Goal: Participate in discussion: Engage in conversation with other users on a specific topic

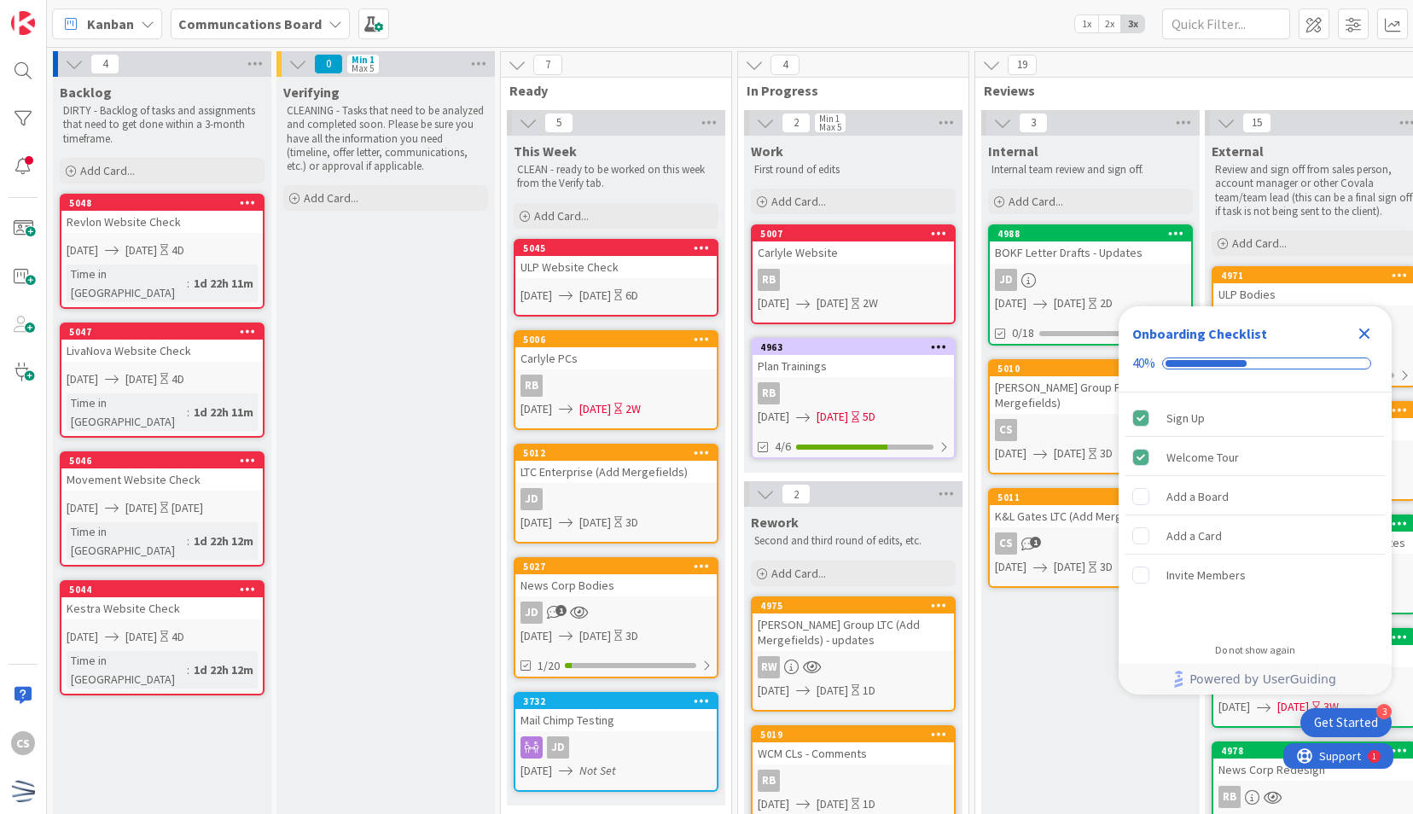
click at [625, 599] on link "5027 News Corp Bodies JD 1 [DATE] [DATE] 3D 1/20" at bounding box center [616, 617] width 205 height 121
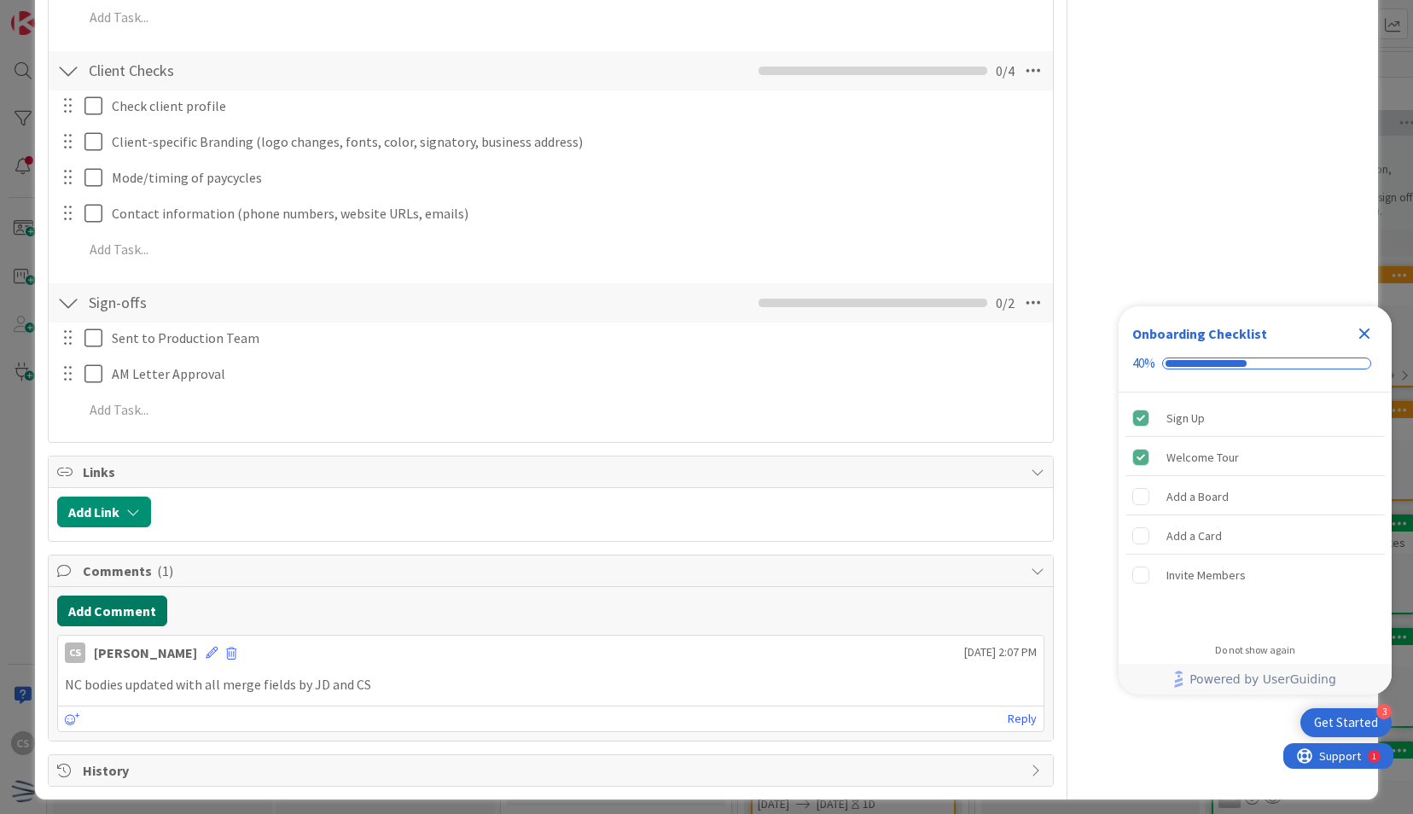
click at [117, 609] on button "Add Comment" at bounding box center [112, 610] width 110 height 31
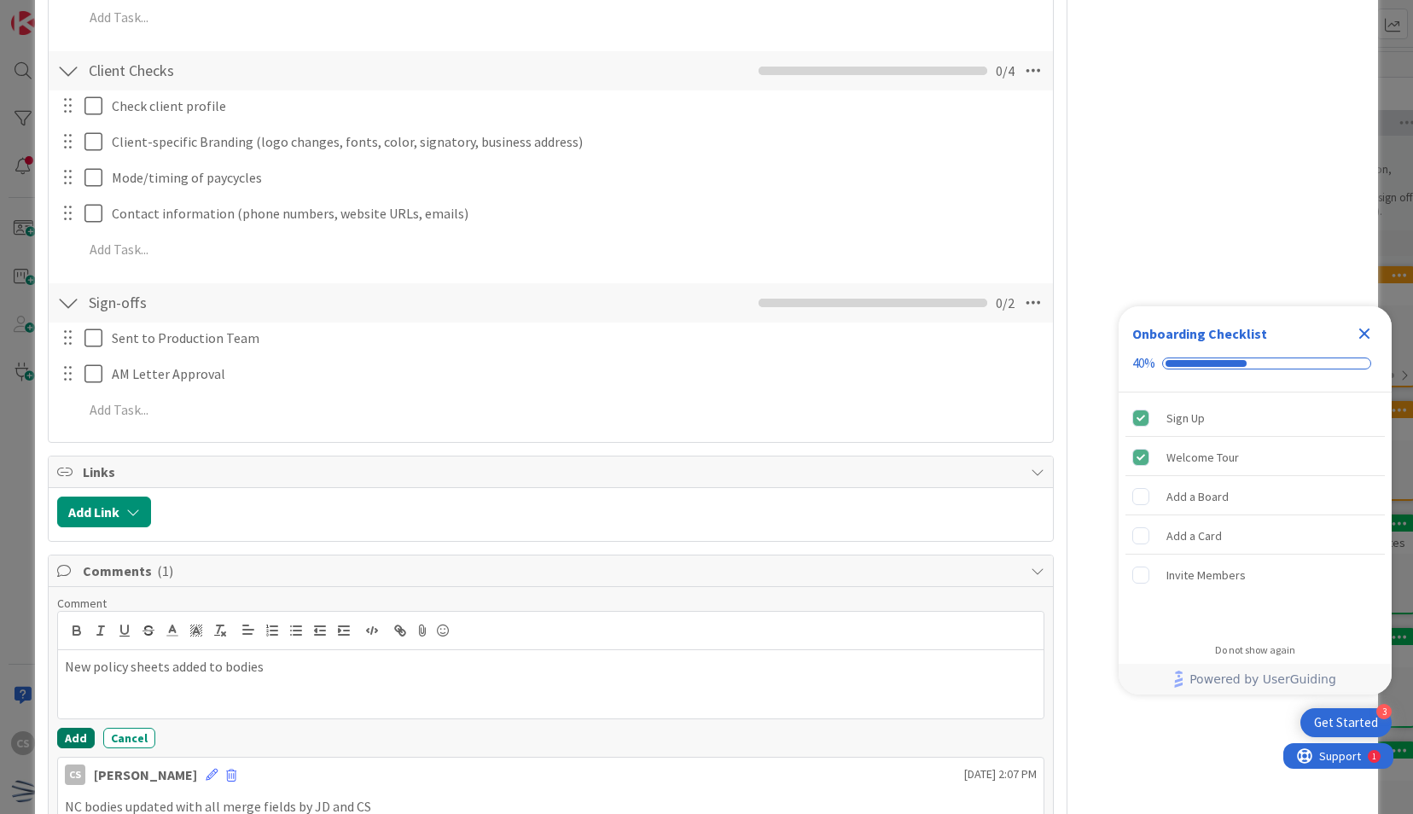
click at [75, 730] on button "Add" at bounding box center [76, 738] width 38 height 20
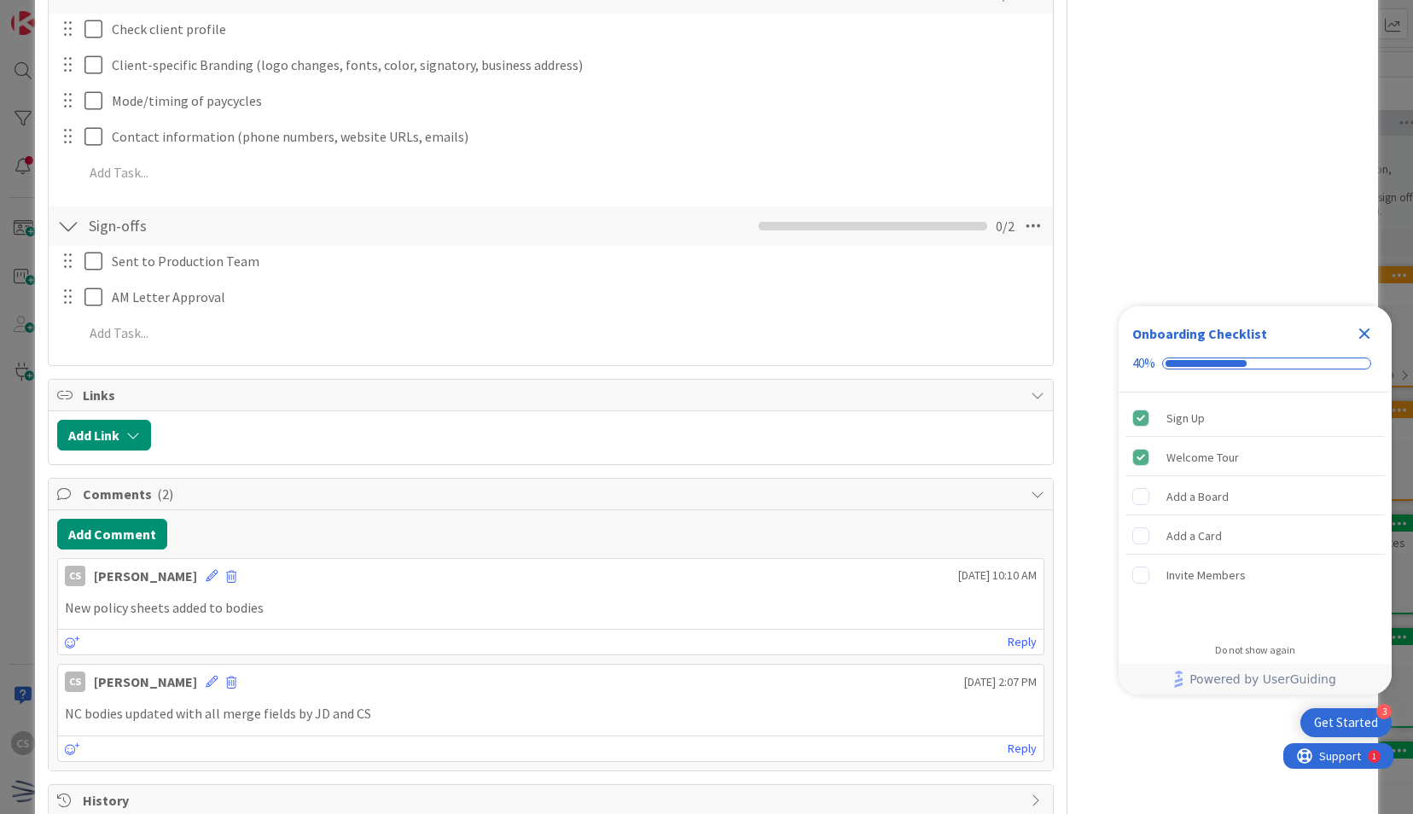
scroll to position [1109, 0]
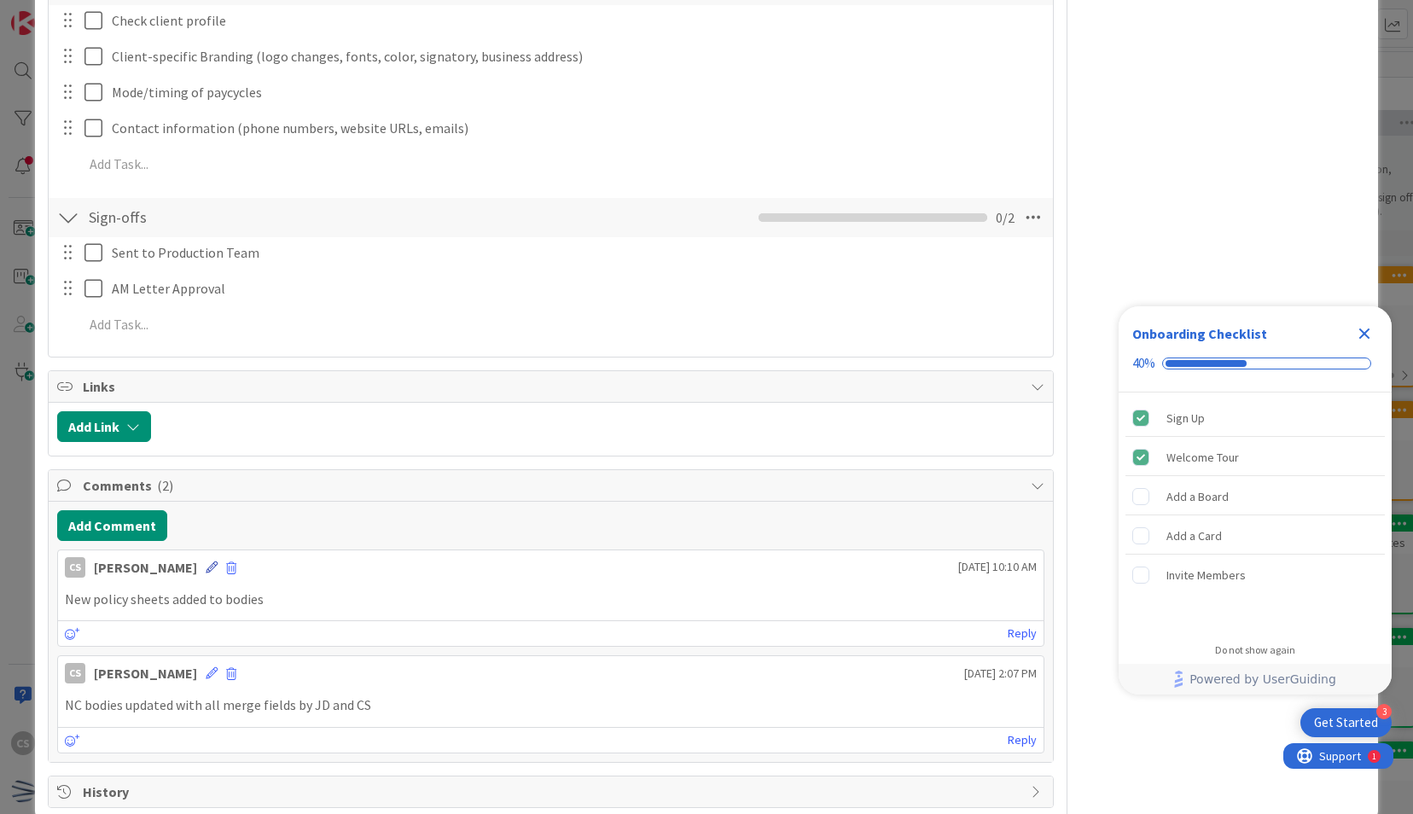
click at [206, 564] on icon at bounding box center [212, 567] width 12 height 12
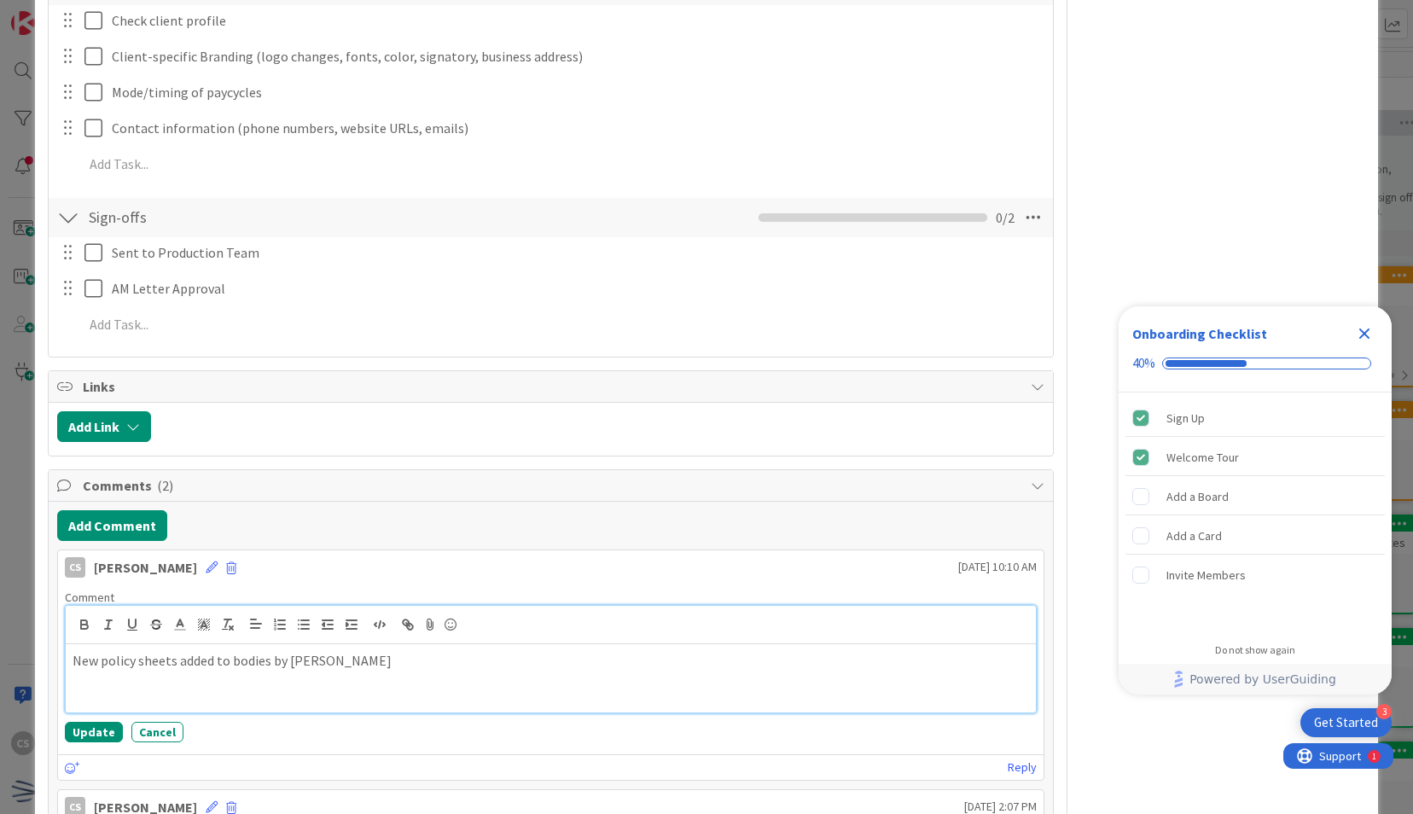
drag, startPoint x: 427, startPoint y: 682, endPoint x: 441, endPoint y: 664, distance: 23.7
click at [427, 682] on div "New policy sheets added to bodies by [PERSON_NAME]" at bounding box center [550, 678] width 969 height 68
click at [97, 722] on button "Update" at bounding box center [94, 732] width 58 height 20
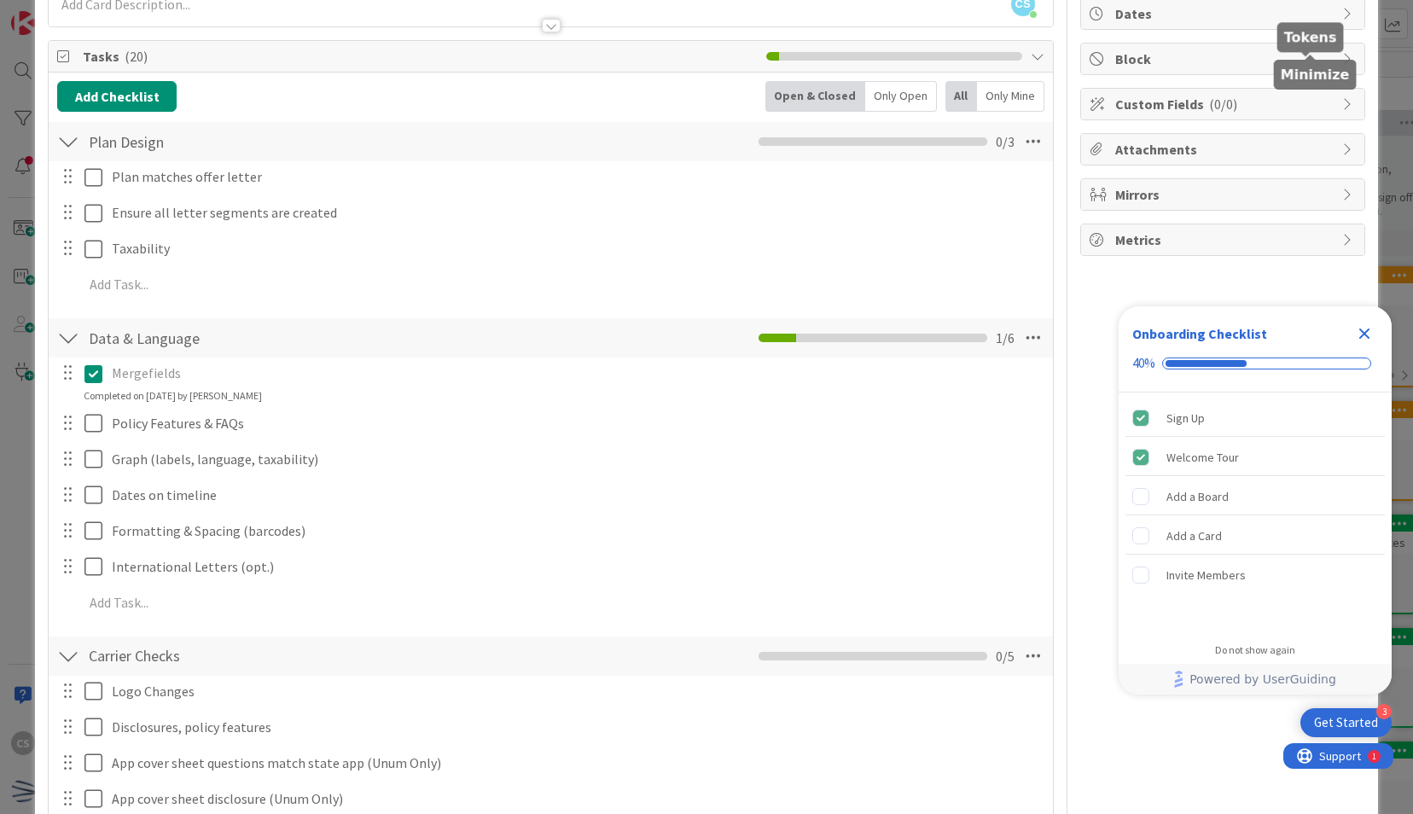
scroll to position [0, 0]
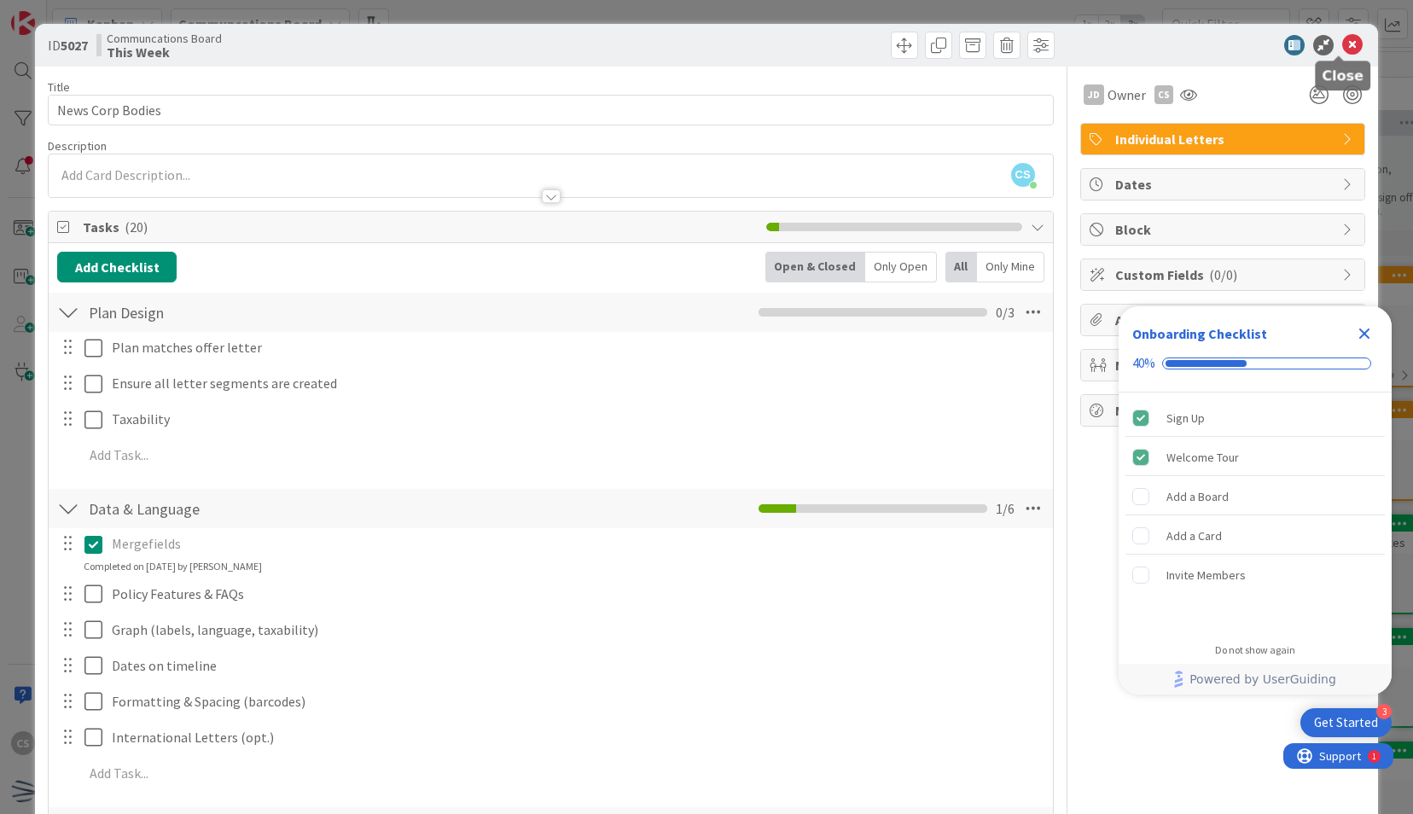
click at [1344, 43] on icon at bounding box center [1352, 45] width 20 height 20
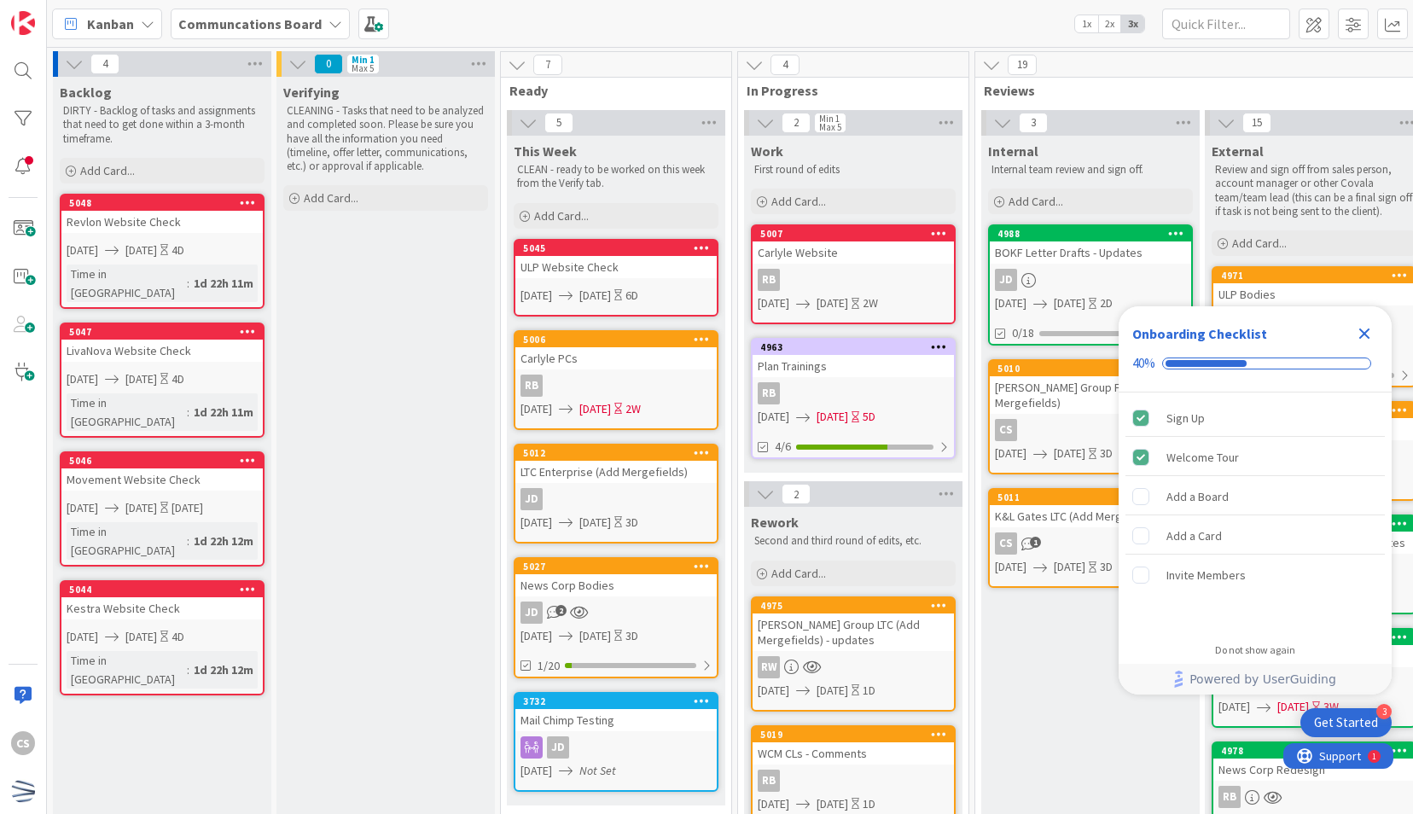
click at [1362, 338] on icon "Close Checklist" at bounding box center [1364, 333] width 20 height 20
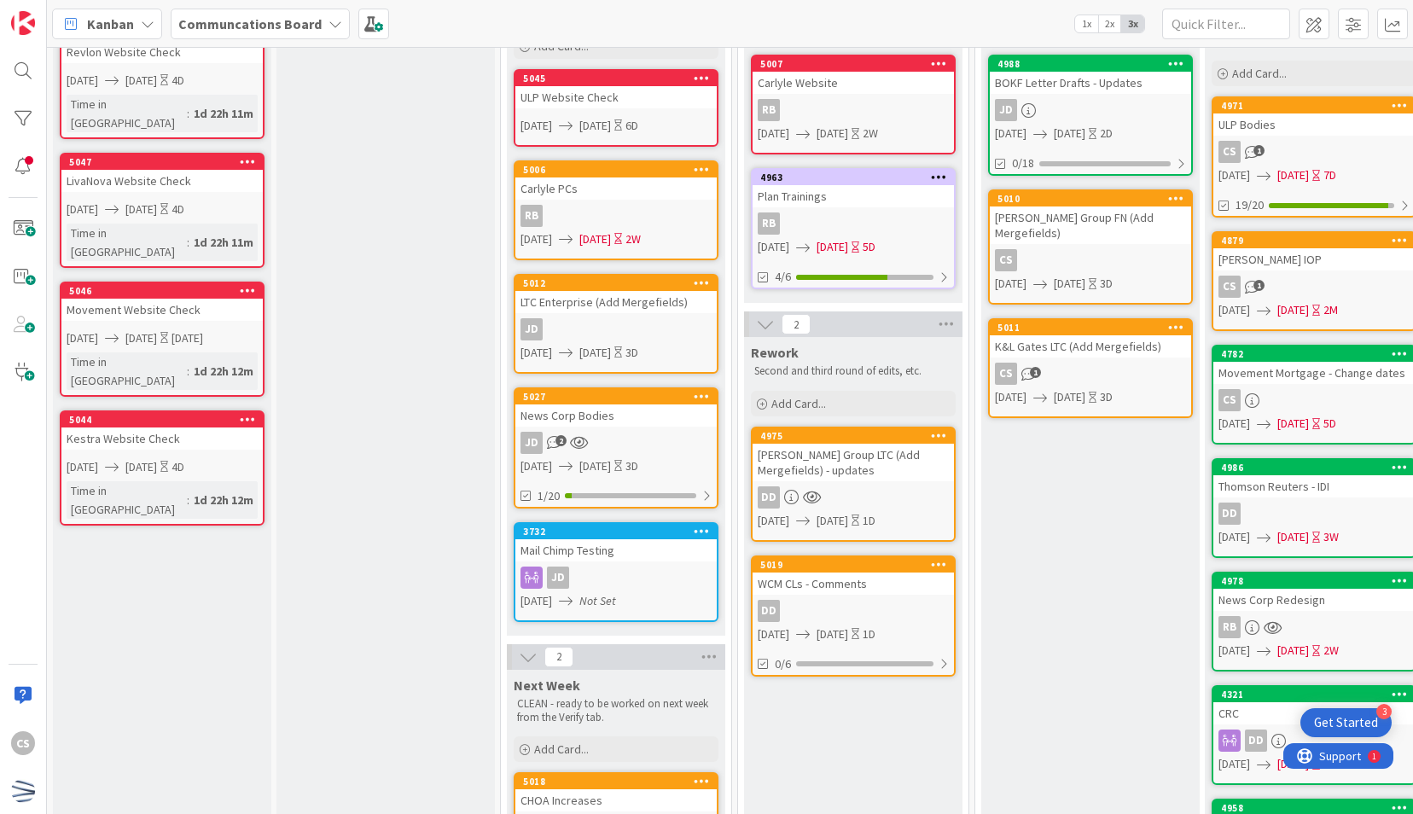
scroll to position [171, 0]
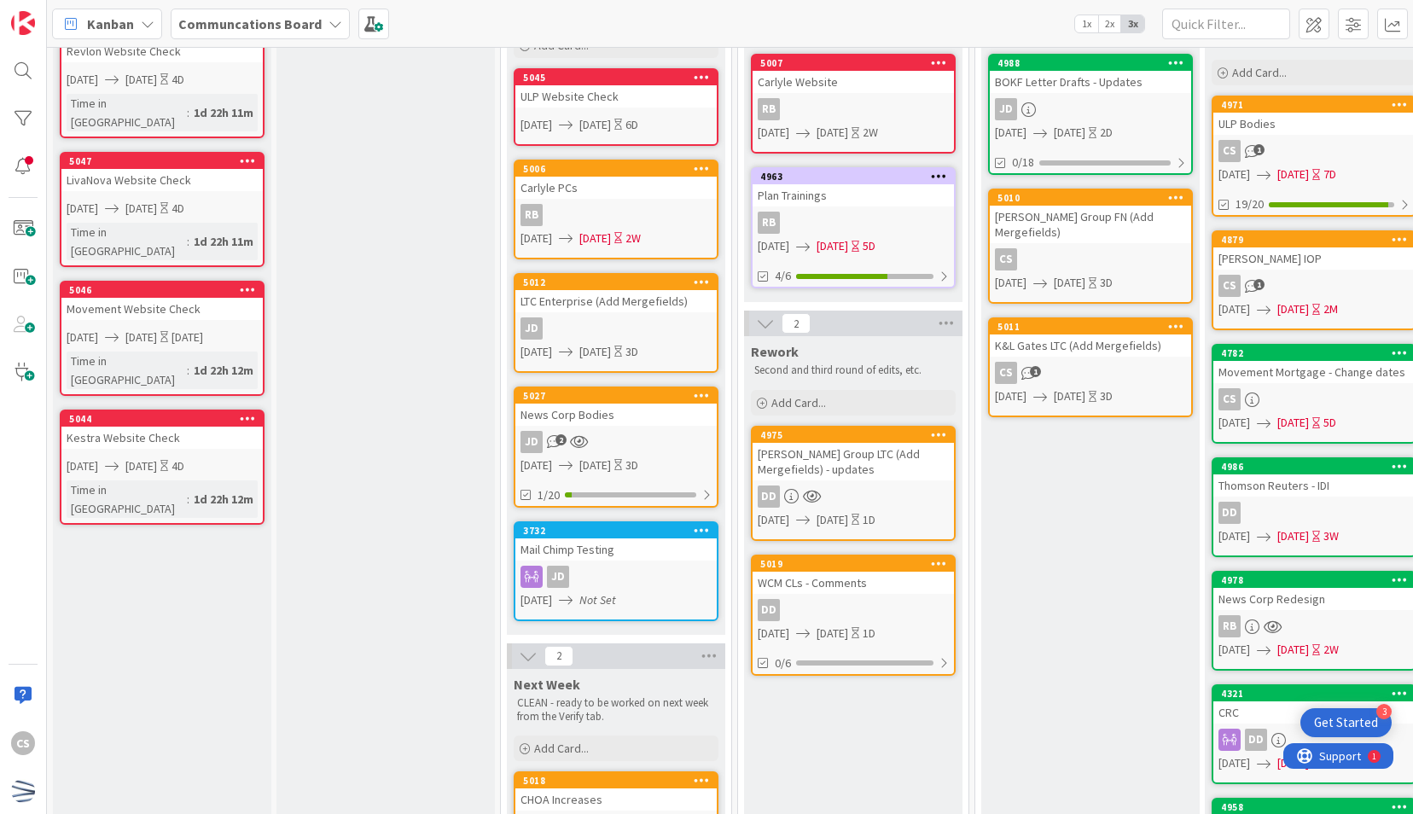
click at [903, 462] on div "[PERSON_NAME] Group LTC (Add Mergefields) - updates" at bounding box center [852, 462] width 201 height 38
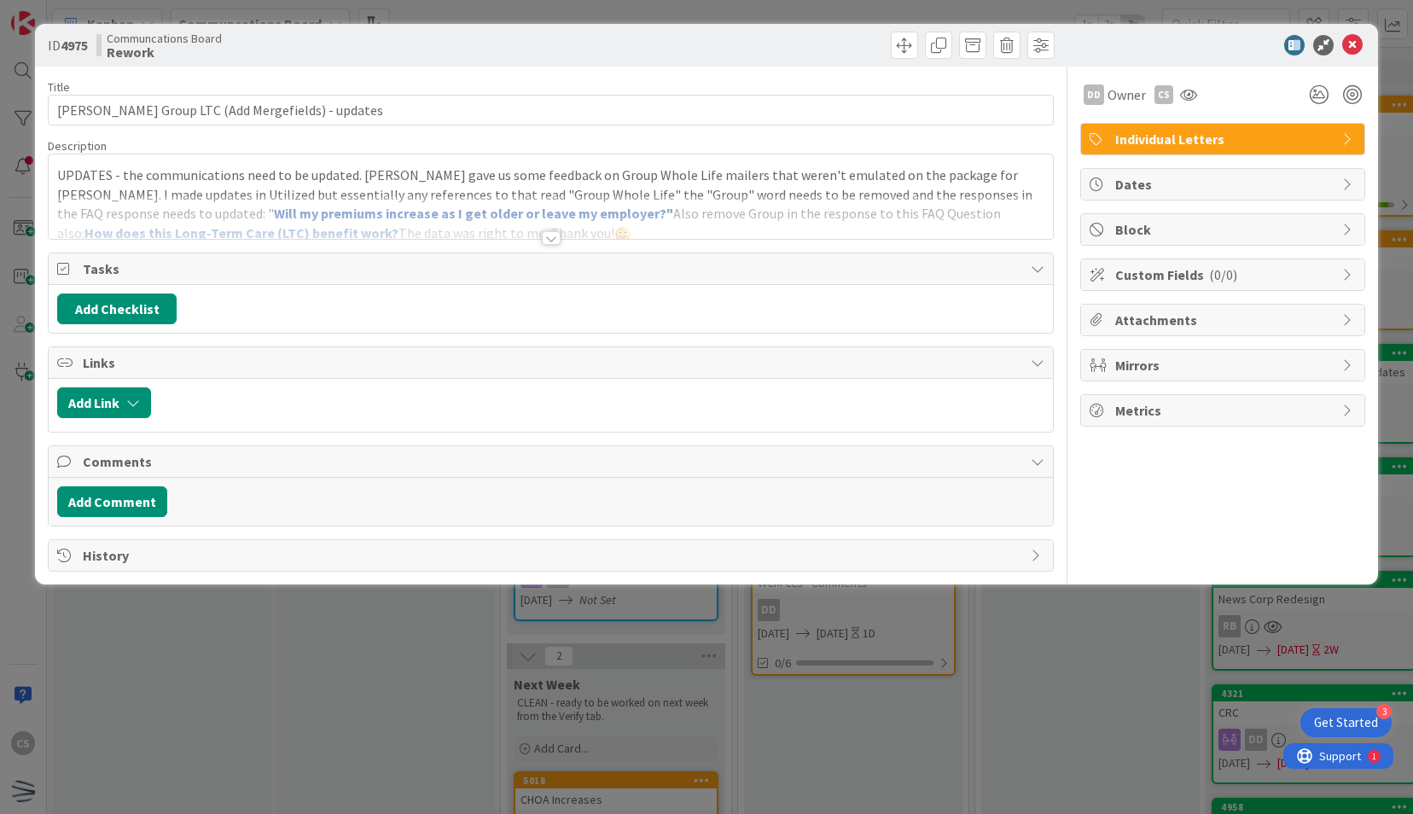
click at [556, 237] on div at bounding box center [551, 238] width 19 height 14
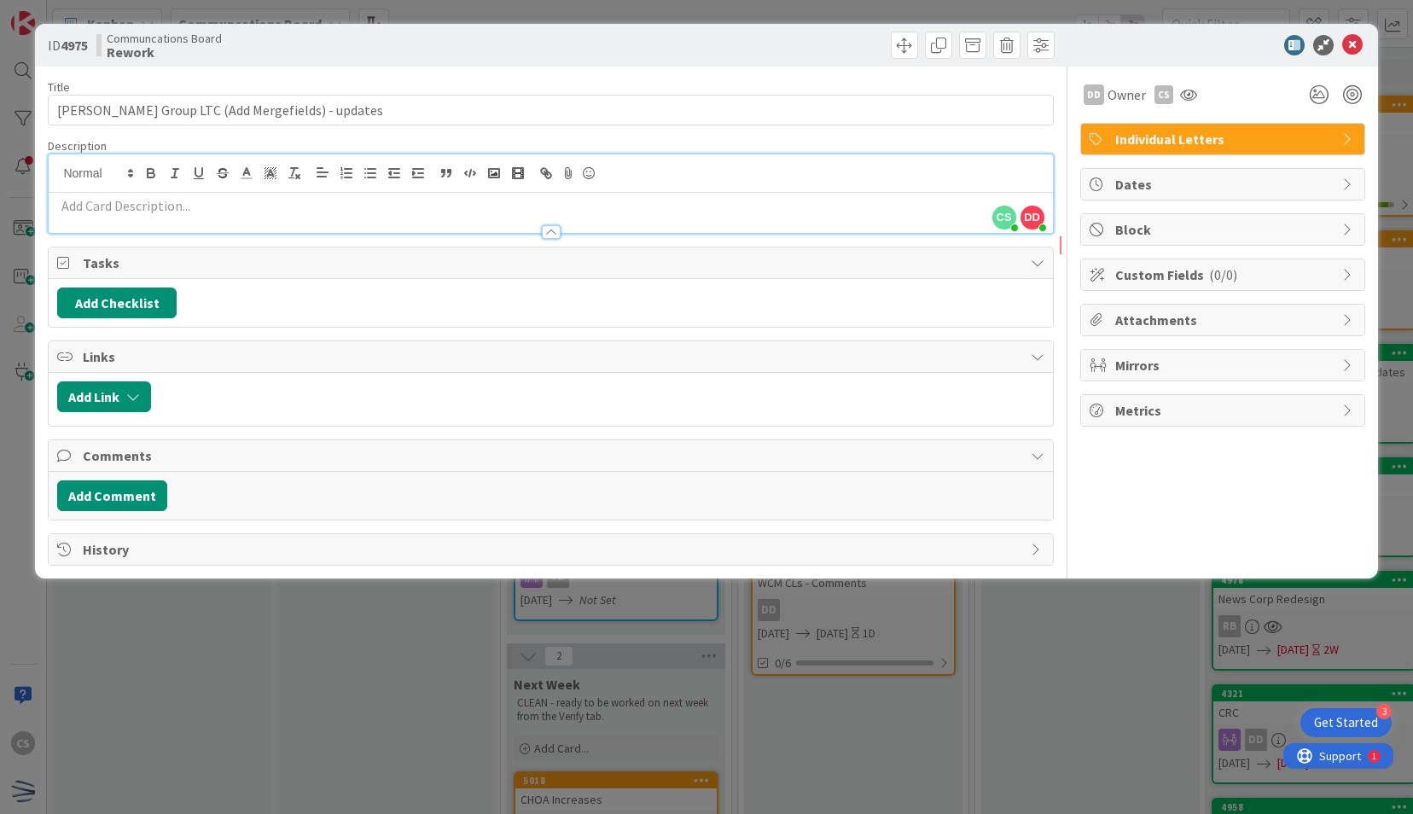
click at [648, 131] on div "Title 44 / 128 [PERSON_NAME] Group LTC (Add Mergefields) - updates Description …" at bounding box center [550, 316] width 1005 height 499
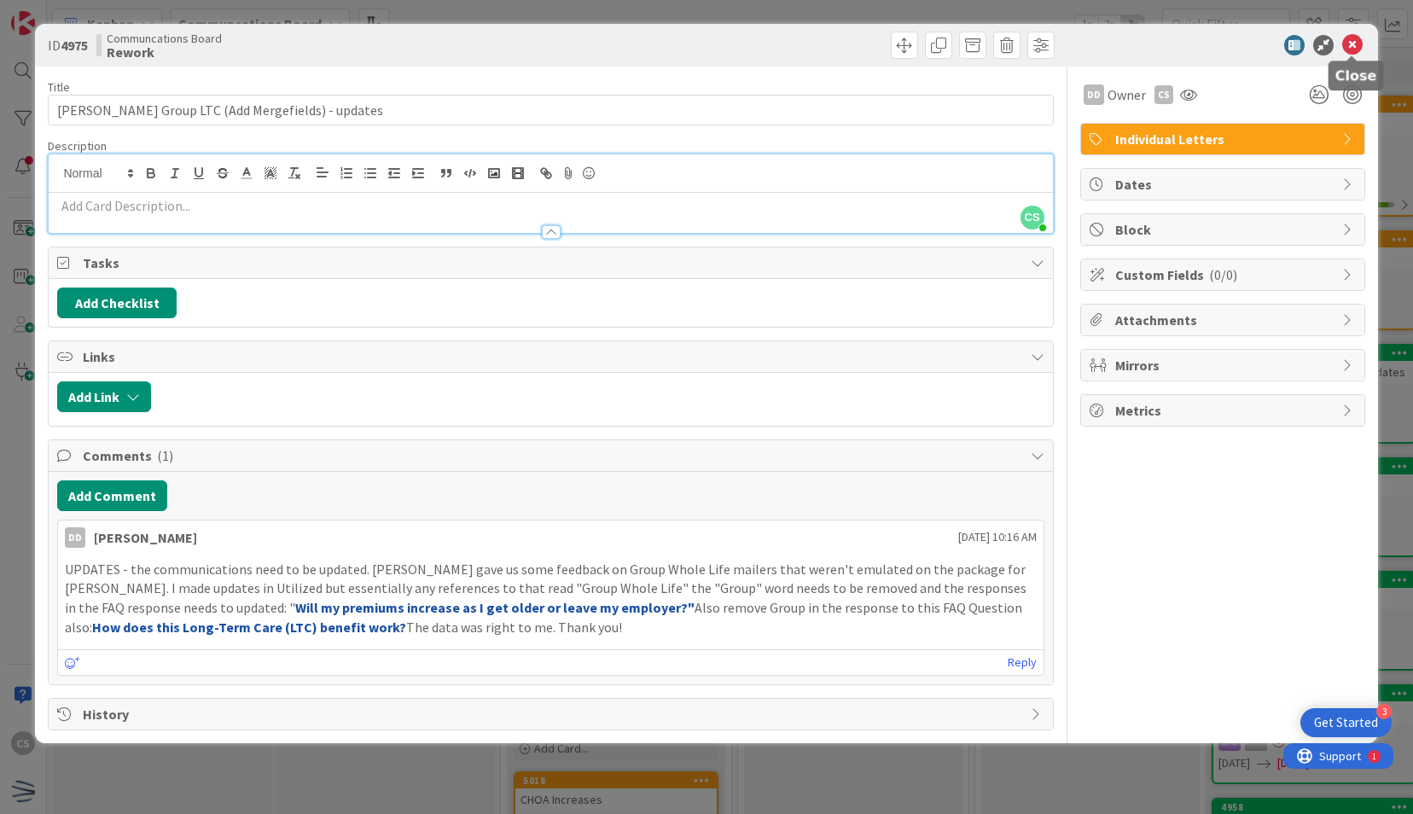
click at [1351, 49] on icon at bounding box center [1352, 45] width 20 height 20
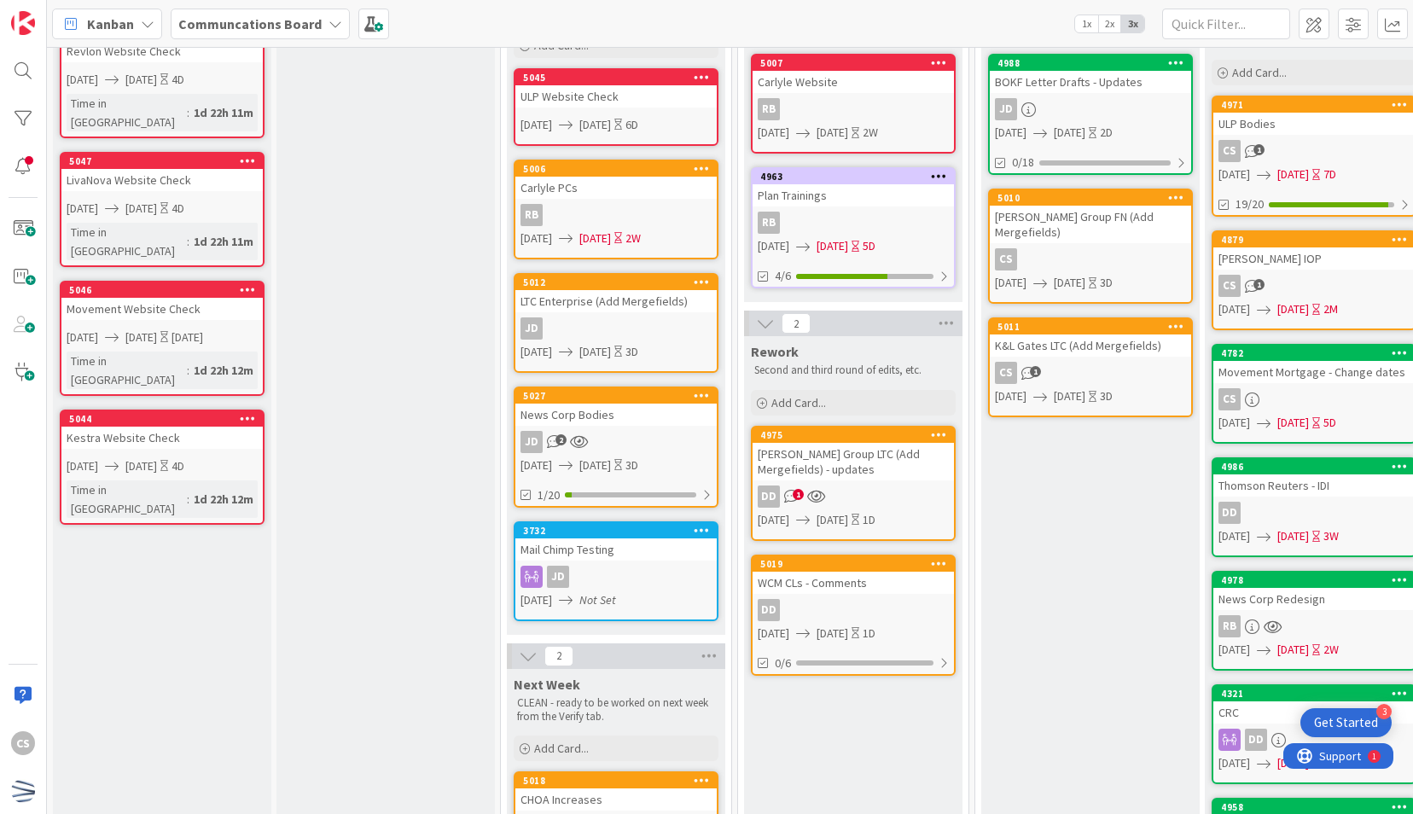
click at [883, 476] on div "[PERSON_NAME] Group LTC (Add Mergefields) - updates" at bounding box center [852, 462] width 201 height 38
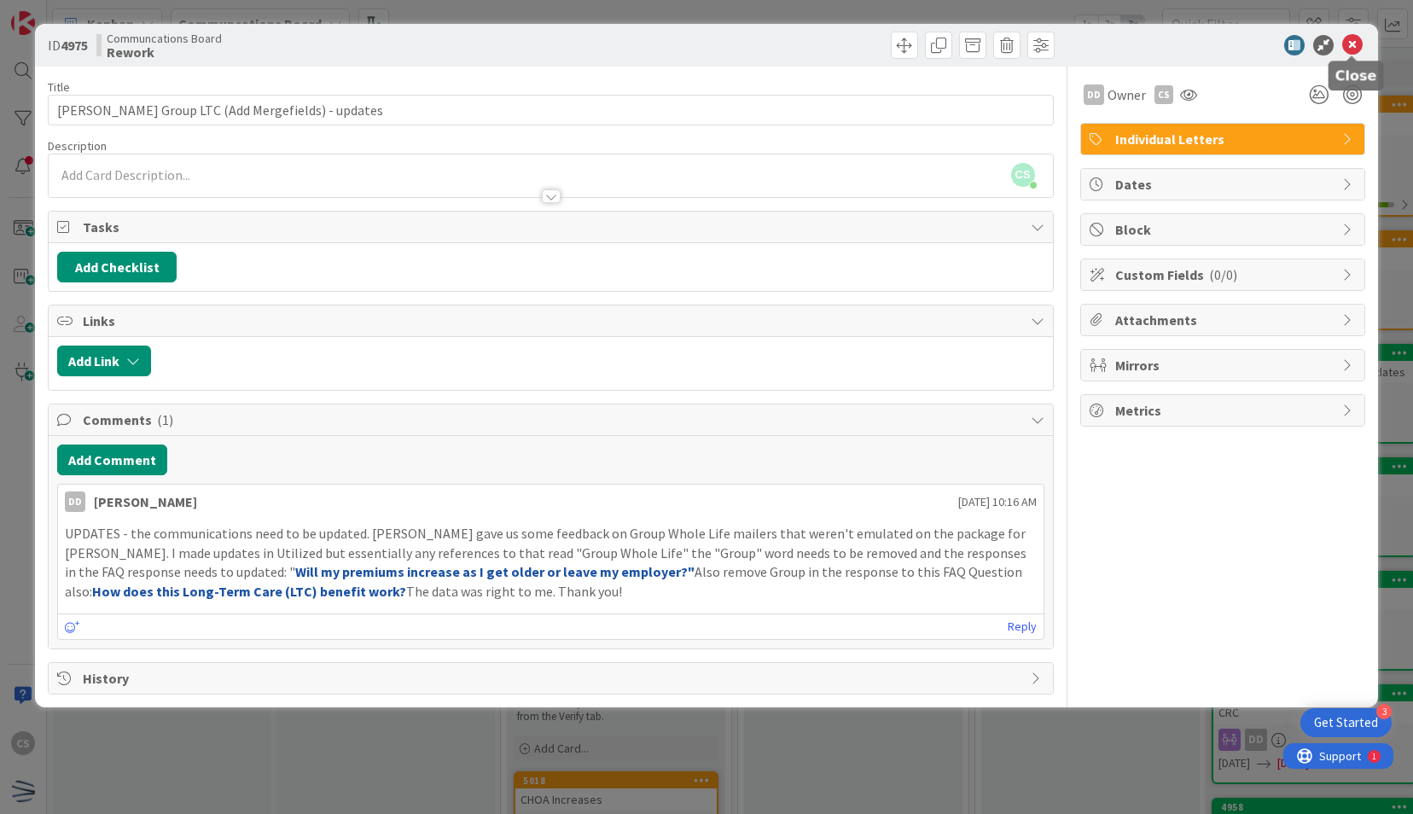
click at [1350, 49] on icon at bounding box center [1352, 45] width 20 height 20
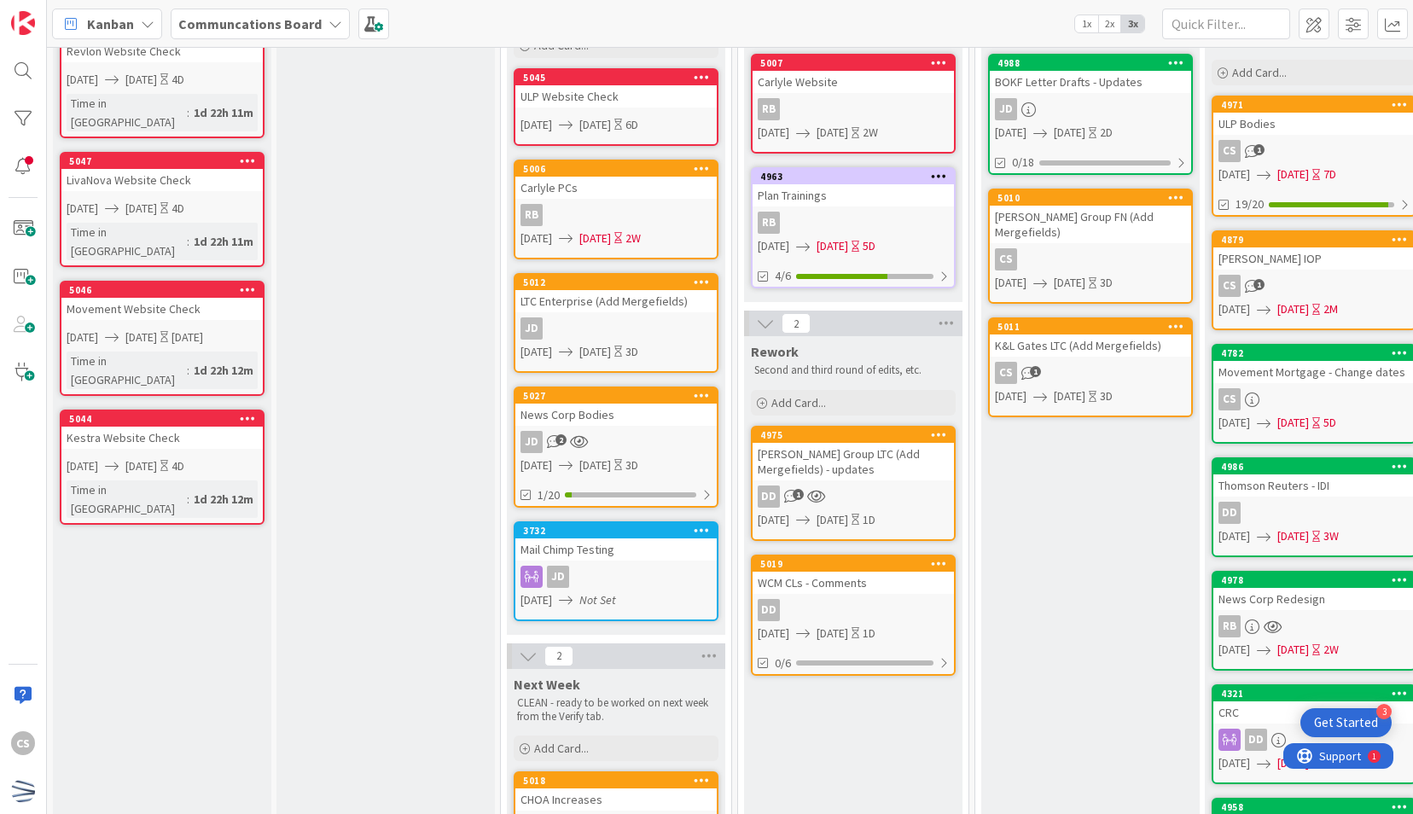
click at [919, 467] on div "[PERSON_NAME] Group LTC (Add Mergefields) - updates" at bounding box center [852, 462] width 201 height 38
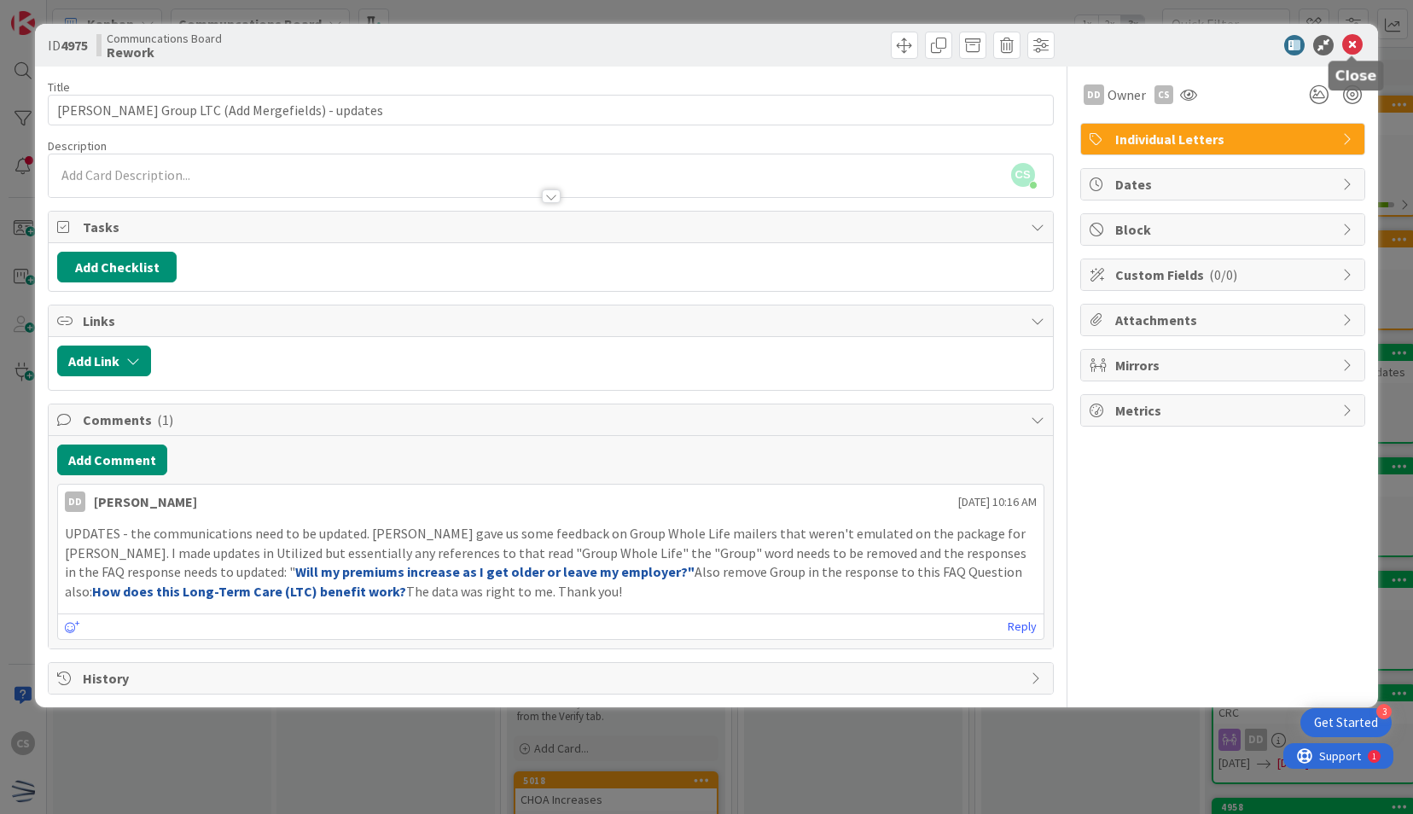
click at [1355, 49] on icon at bounding box center [1352, 45] width 20 height 20
